Goal: Task Accomplishment & Management: Manage account settings

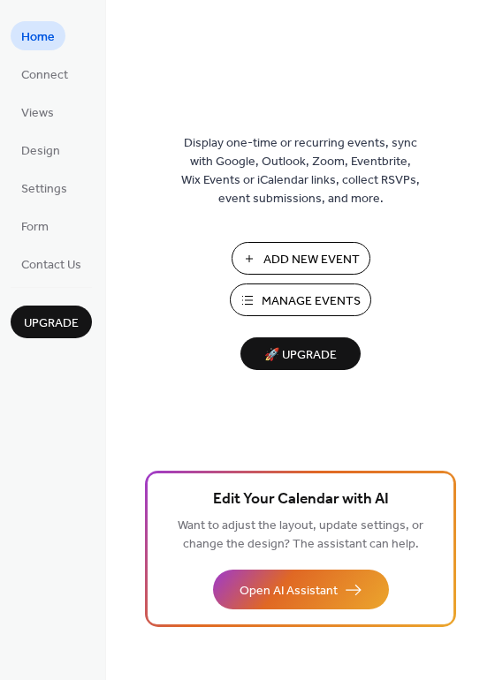
click at [296, 295] on span "Manage Events" at bounding box center [311, 302] width 99 height 19
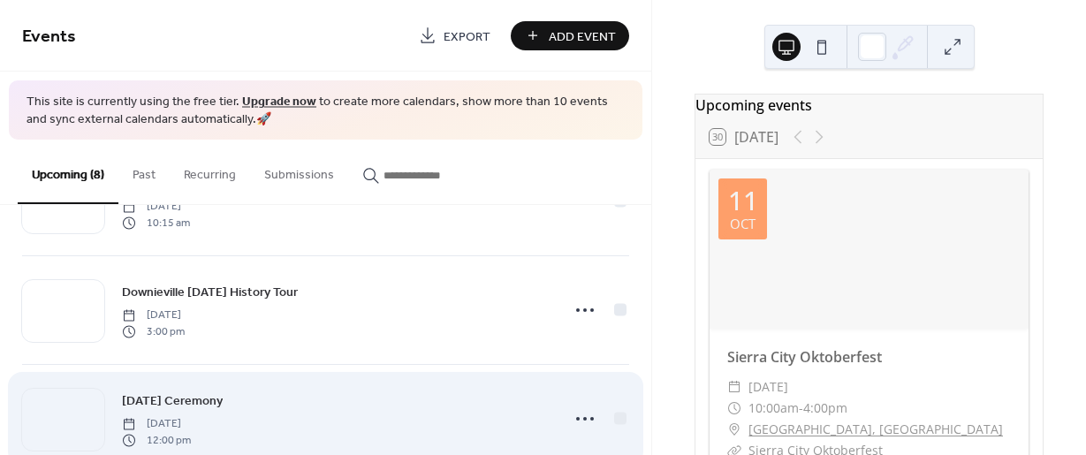
scroll to position [177, 0]
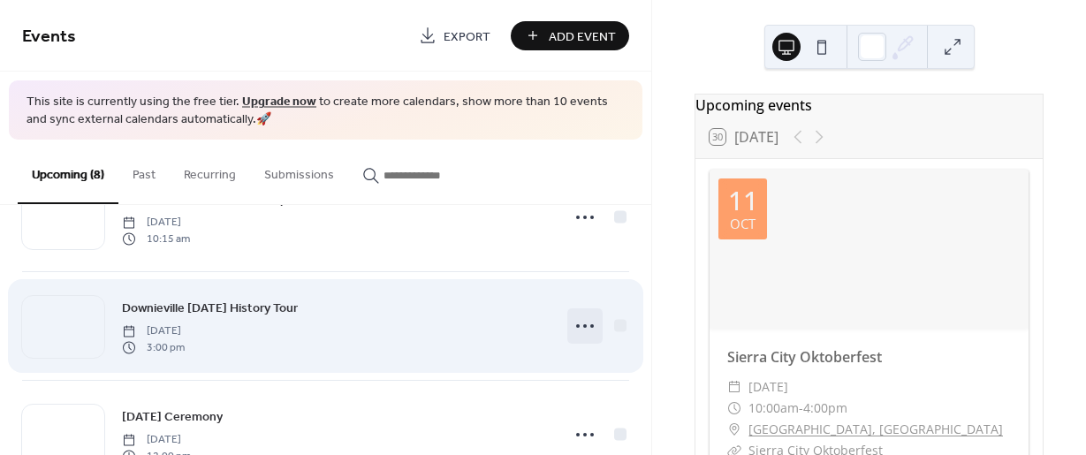
click at [571, 321] on icon at bounding box center [585, 326] width 28 height 28
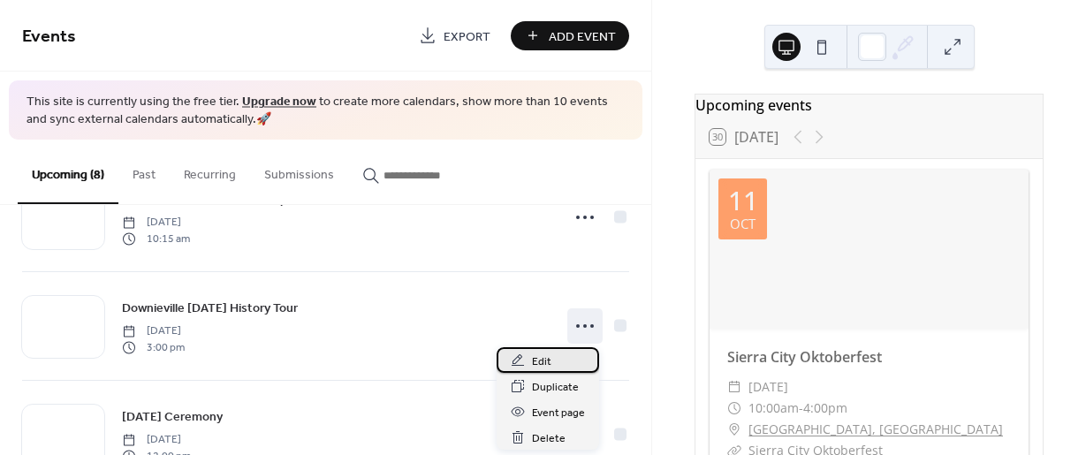
click at [538, 370] on span "Edit" at bounding box center [541, 362] width 19 height 19
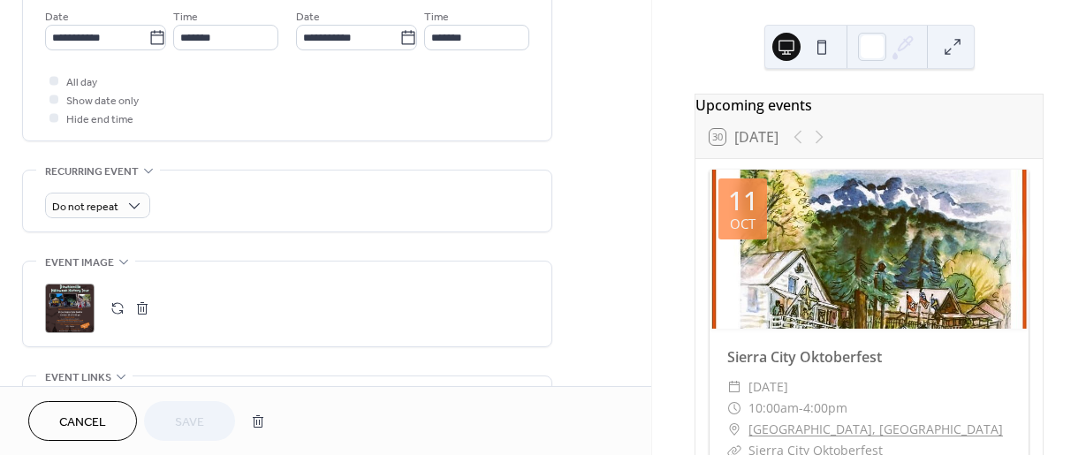
scroll to position [619, 0]
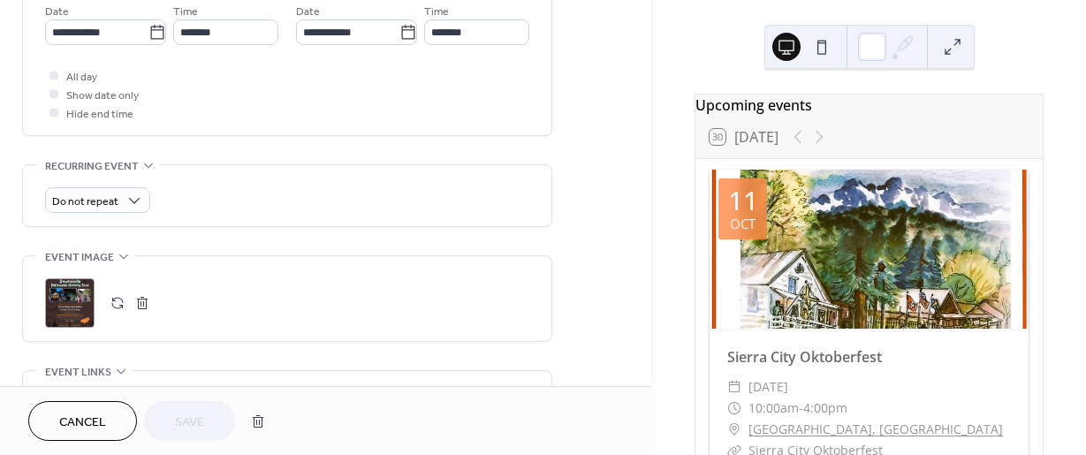
click at [80, 306] on div ";" at bounding box center [69, 302] width 49 height 49
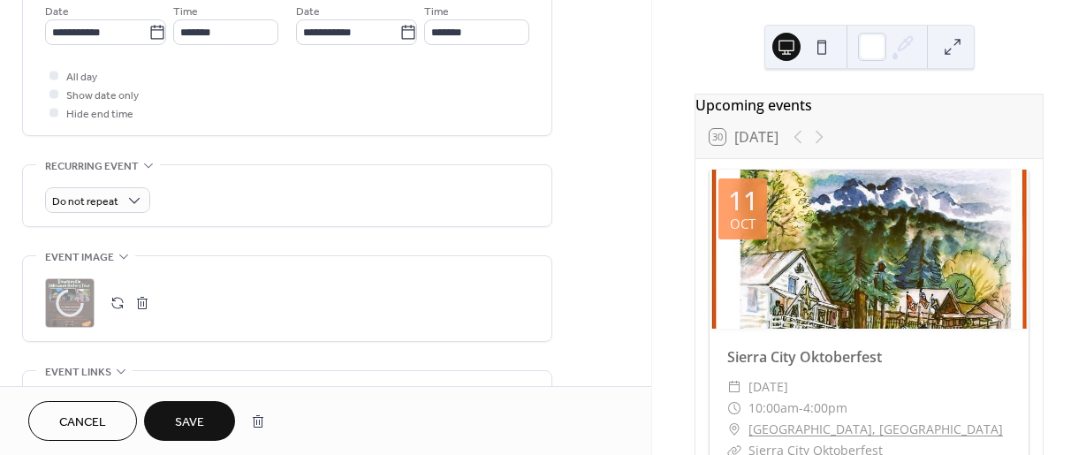
click at [156, 428] on button "Save" at bounding box center [189, 421] width 91 height 40
